Goal: Task Accomplishment & Management: Complete application form

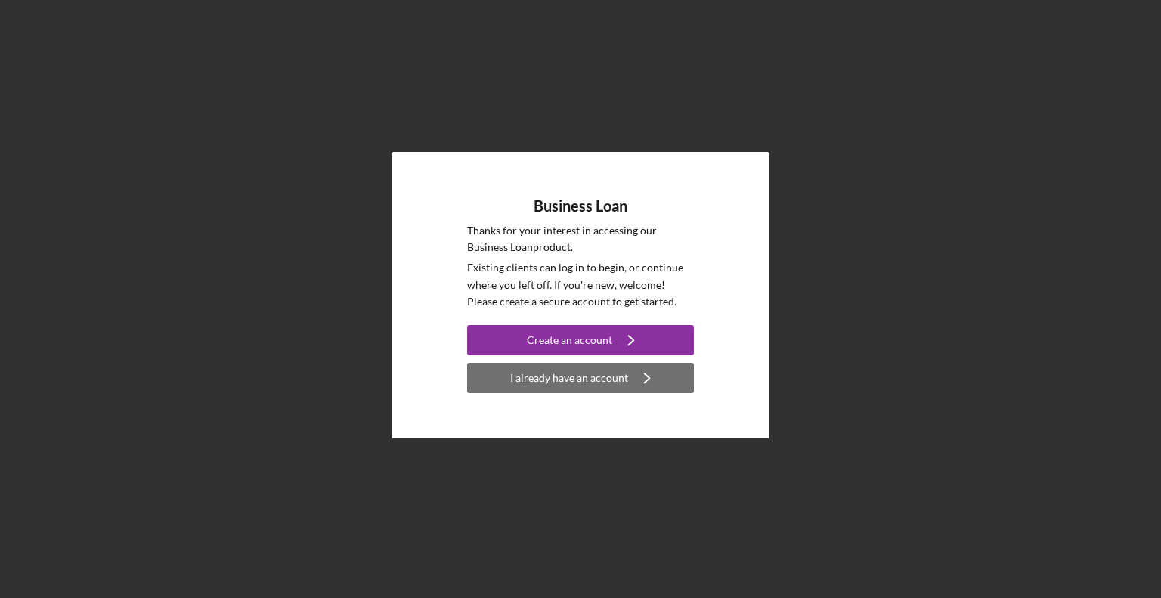
click at [568, 383] on div "I already have an account" at bounding box center [569, 378] width 118 height 30
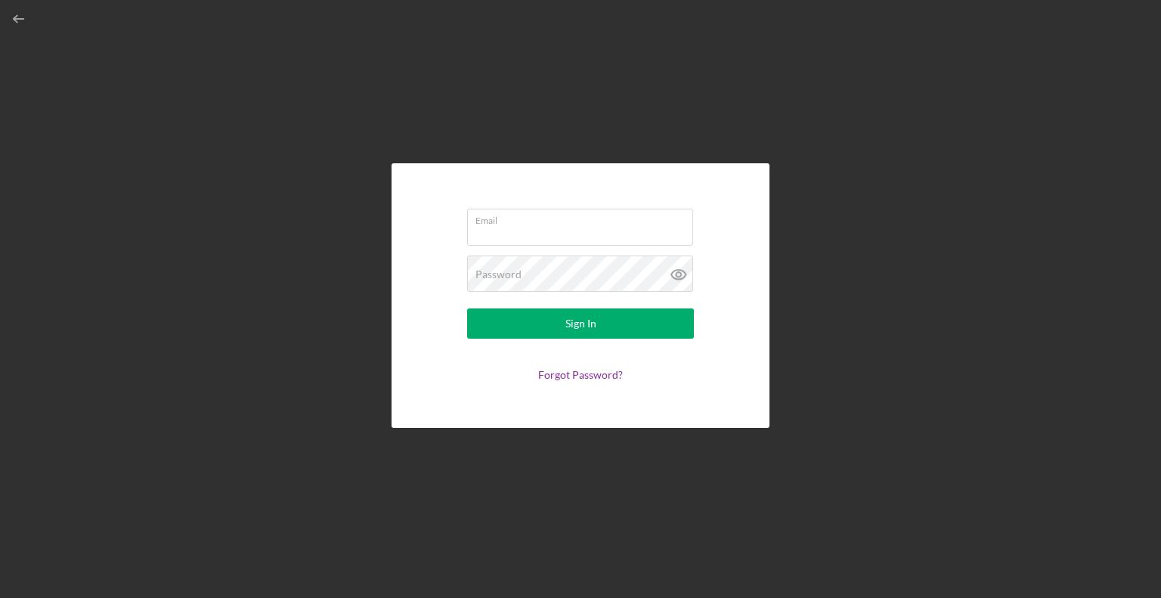
type input "mtrant@dreamcollaborative"
click at [677, 268] on icon at bounding box center [679, 274] width 38 height 38
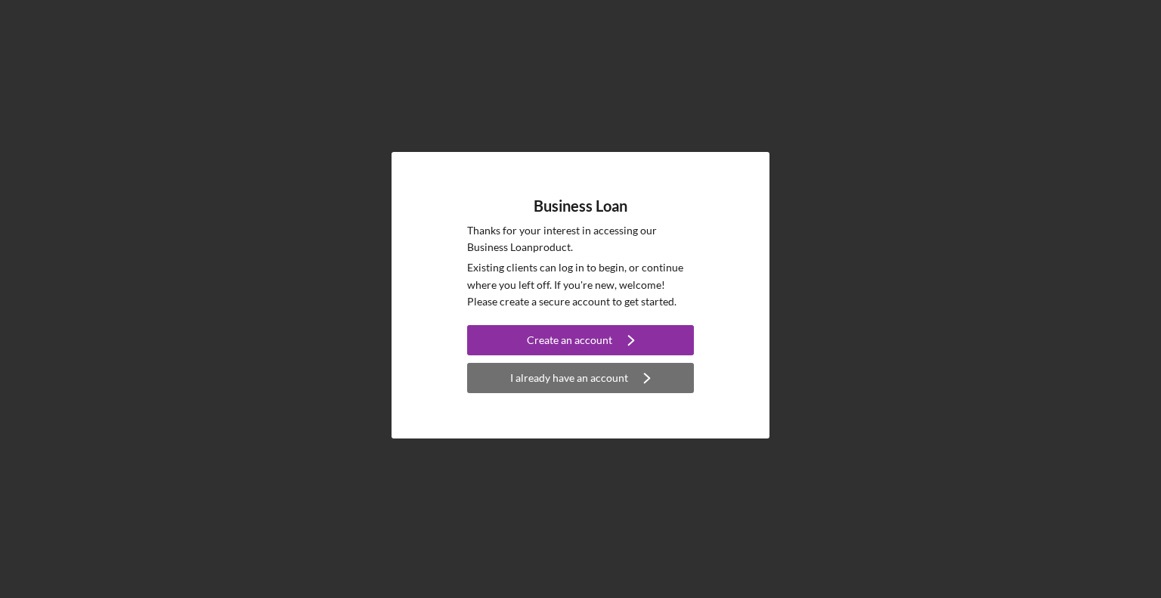
click at [614, 380] on div "I already have an account" at bounding box center [569, 378] width 118 height 30
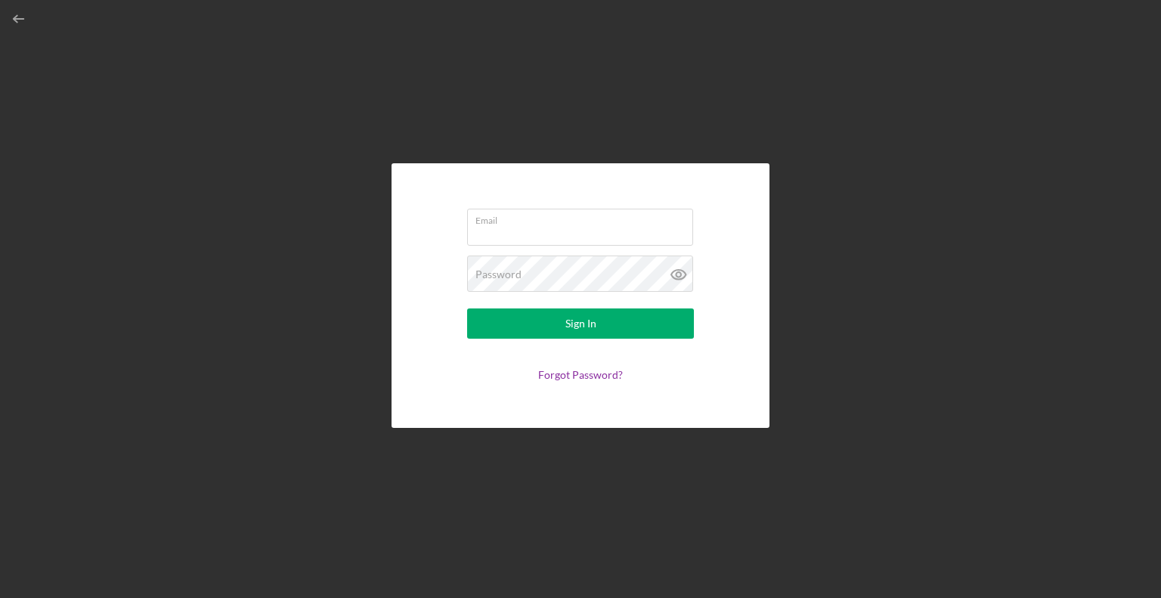
type input "mtrant@dreamcollaborative"
click at [679, 268] on icon at bounding box center [679, 274] width 38 height 38
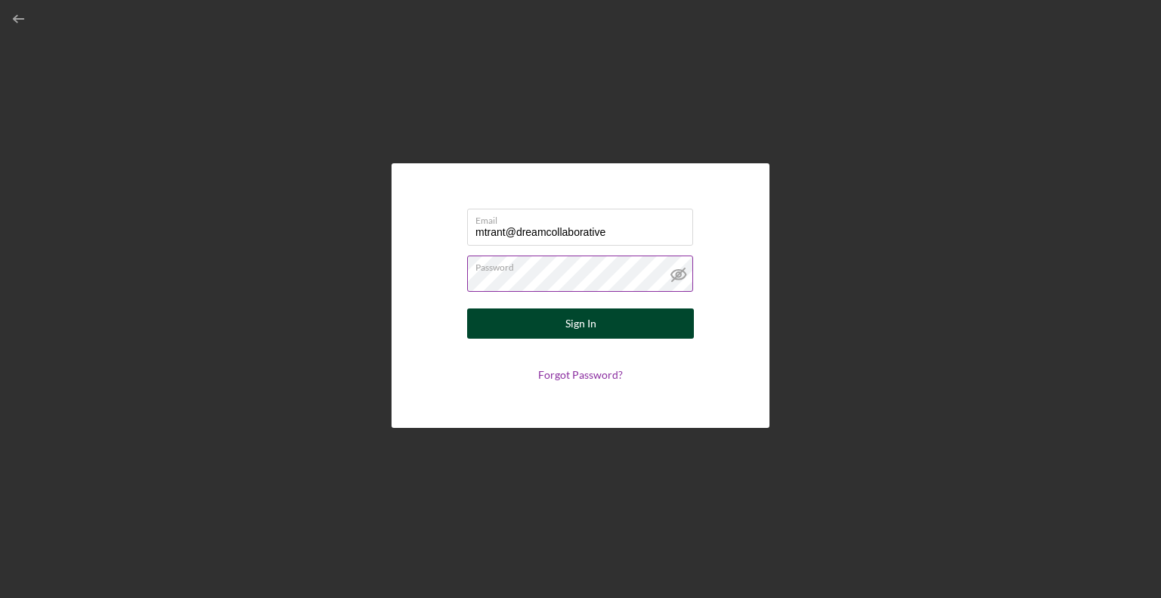
click at [568, 329] on div "Sign In" at bounding box center [580, 323] width 31 height 30
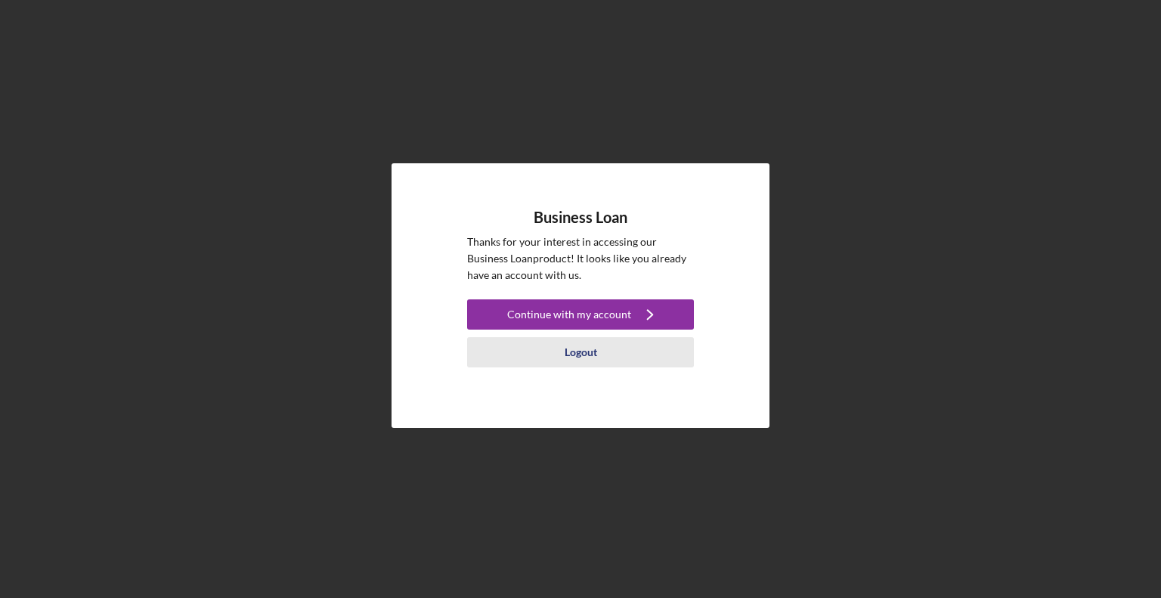
click at [563, 354] on button "Logout" at bounding box center [580, 352] width 227 height 30
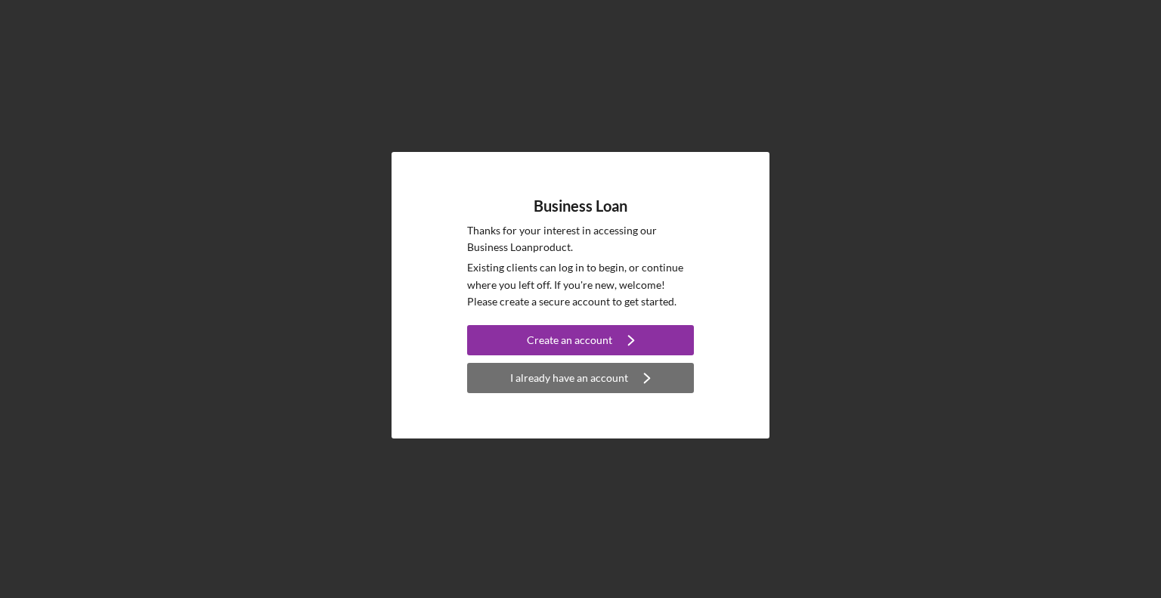
click at [579, 382] on div "I already have an account" at bounding box center [569, 378] width 118 height 30
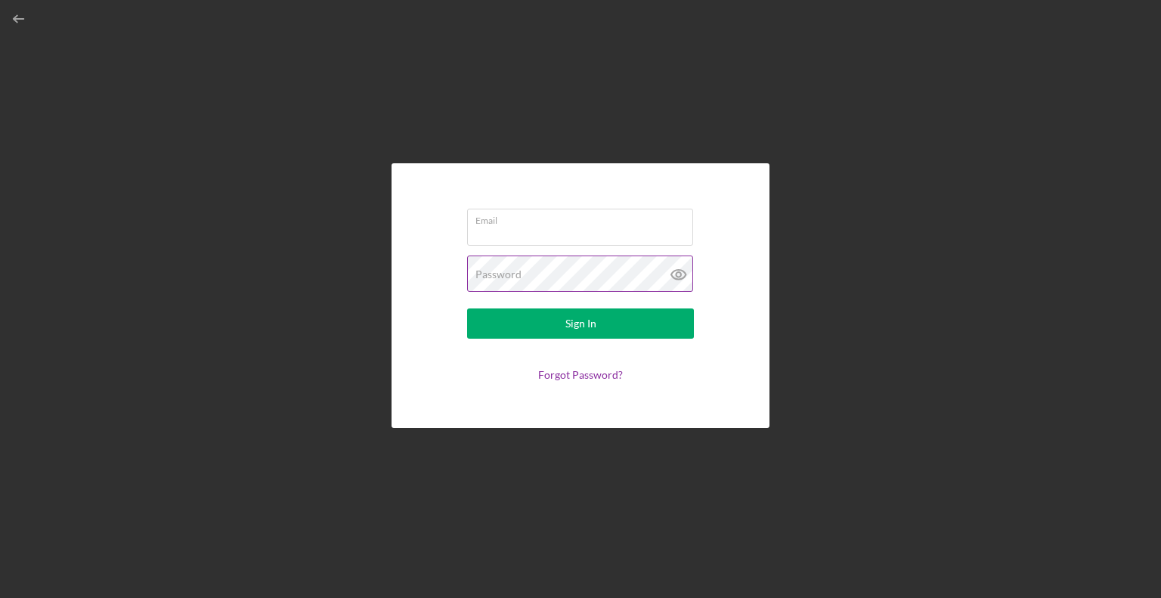
type input "mtrant@dreamcollaborative"
click at [677, 274] on icon at bounding box center [679, 274] width 38 height 38
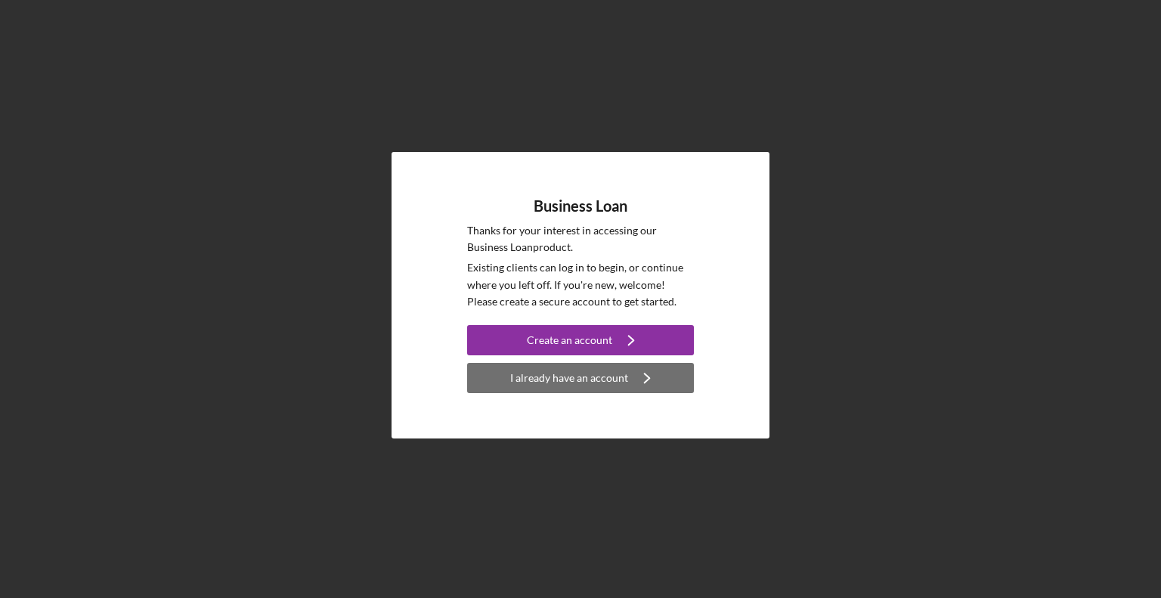
click at [569, 382] on div "I already have an account" at bounding box center [569, 378] width 118 height 30
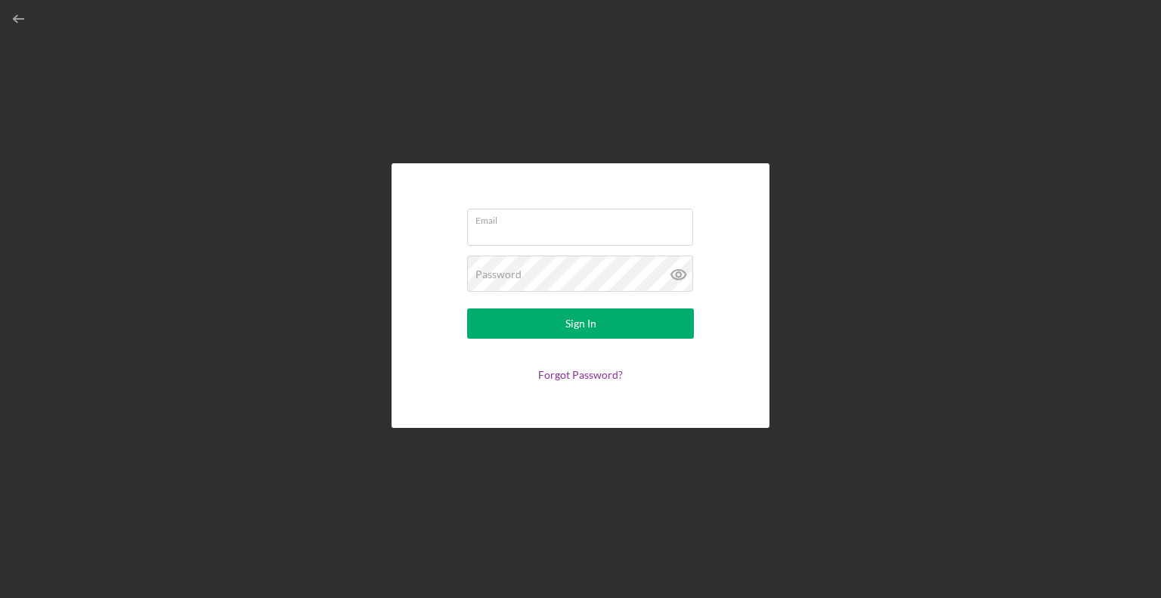
type input "mtrant@dreamcollaborative"
click at [677, 273] on icon at bounding box center [678, 274] width 5 height 5
